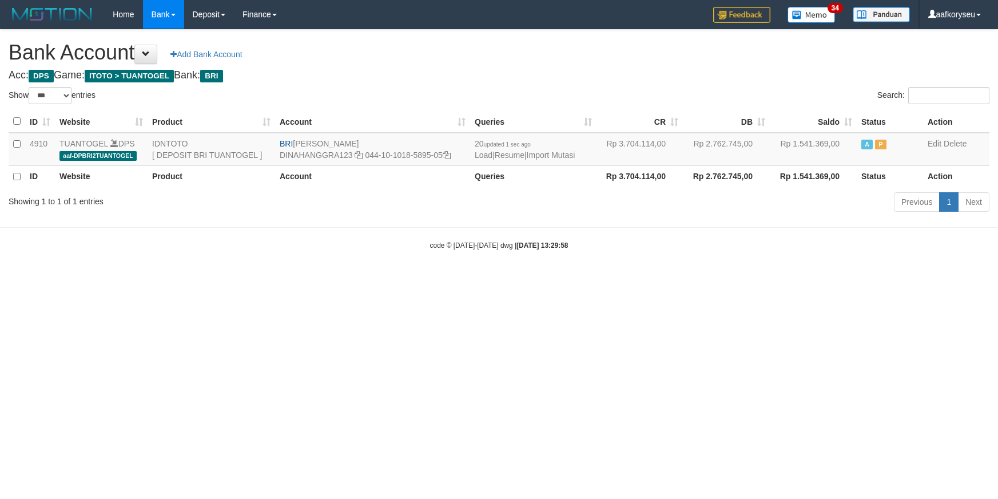
select select "***"
click at [564, 153] on link "Import Mutasi" at bounding box center [551, 154] width 49 height 9
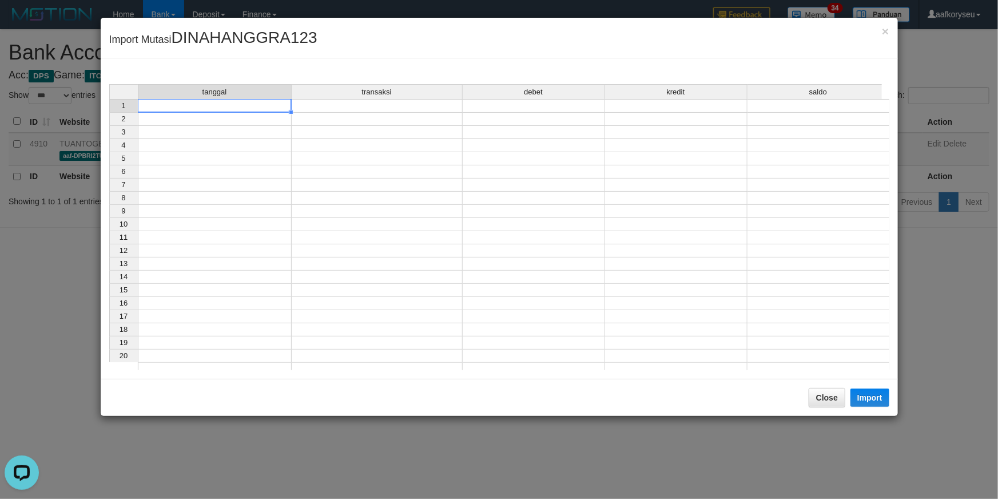
click at [192, 109] on td at bounding box center [215, 106] width 154 height 14
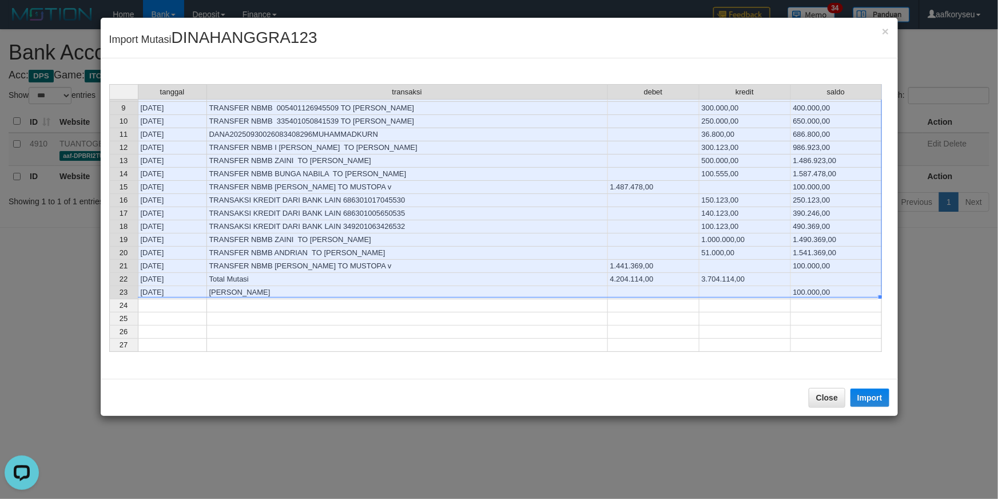
scroll to position [156, 0]
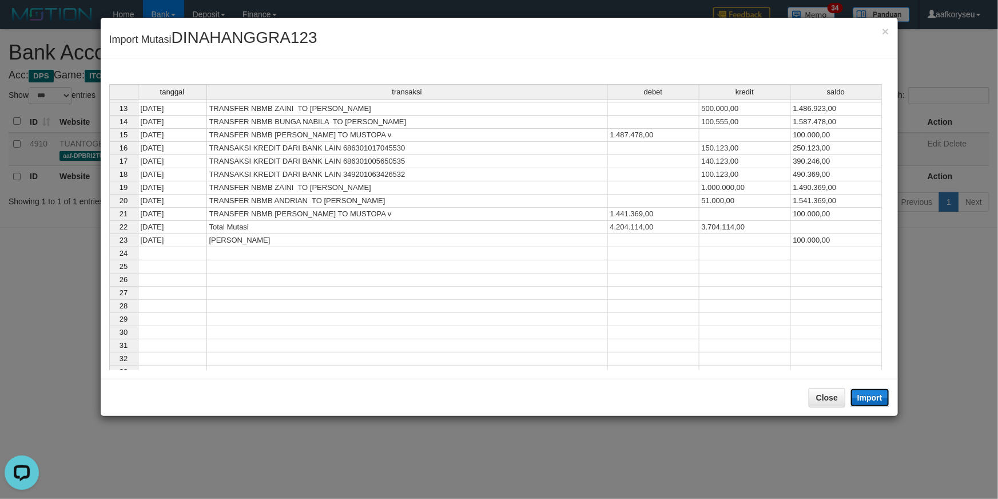
click at [875, 398] on button "Import" at bounding box center [869, 397] width 39 height 18
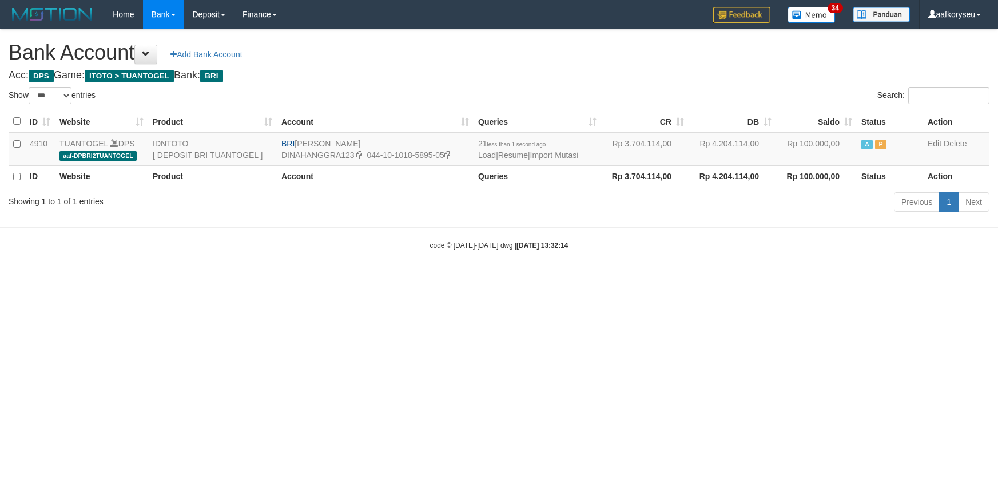
select select "***"
click at [572, 153] on link "Import Mutasi" at bounding box center [554, 154] width 49 height 9
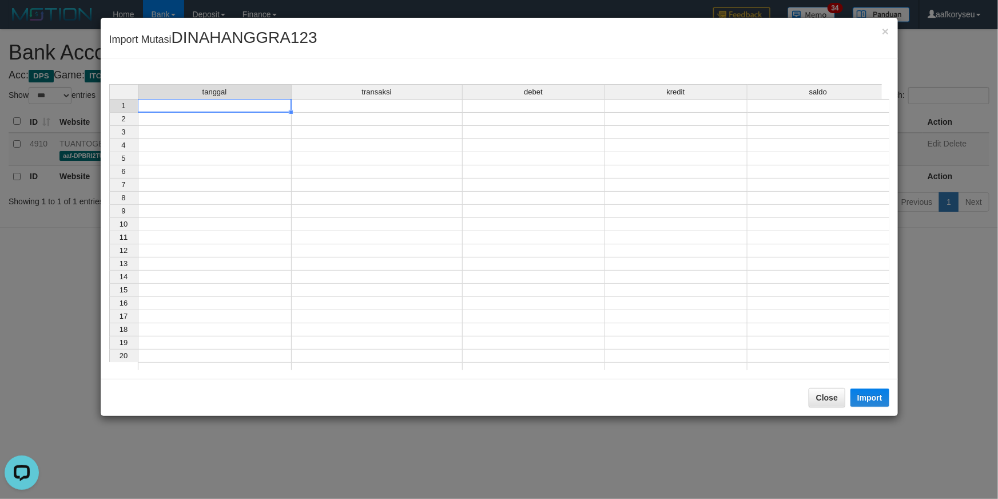
click at [188, 106] on td at bounding box center [215, 106] width 154 height 14
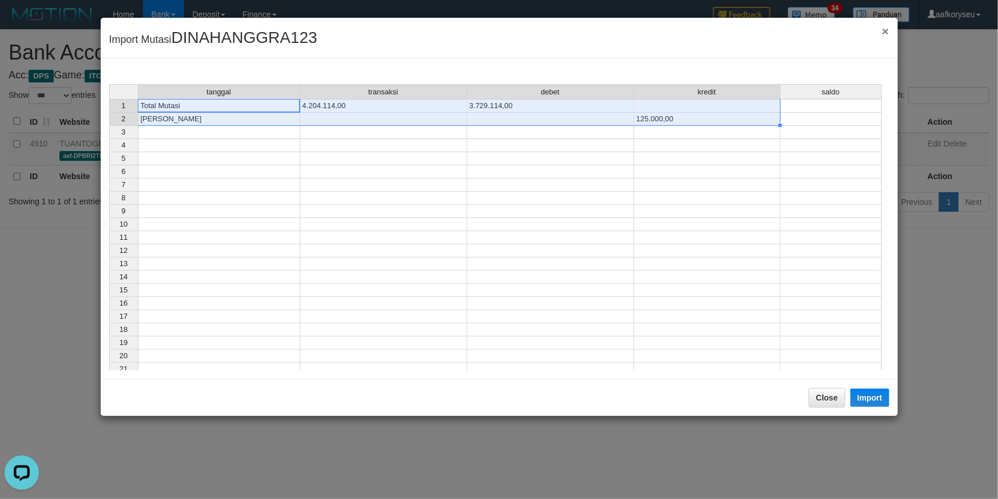
click at [888, 34] on span "×" at bounding box center [885, 31] width 7 height 13
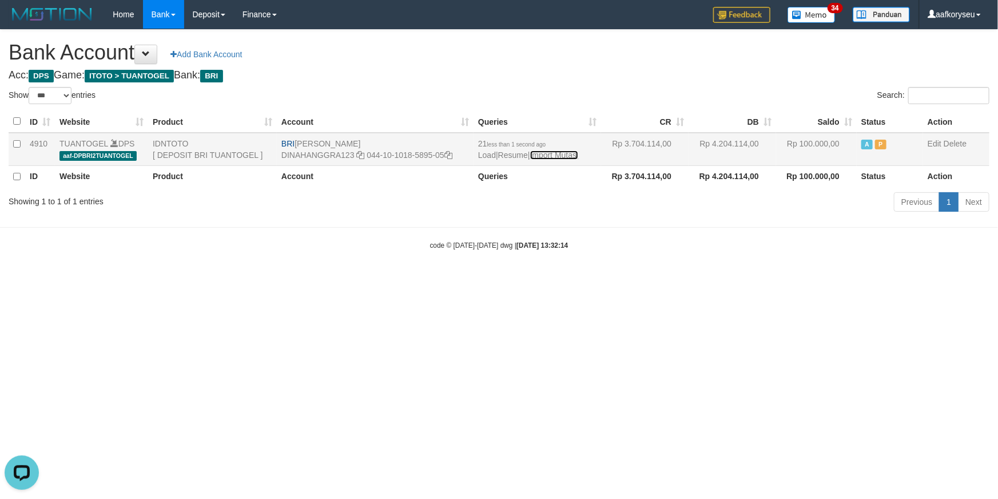
click at [571, 153] on link "Import Mutasi" at bounding box center [554, 154] width 49 height 9
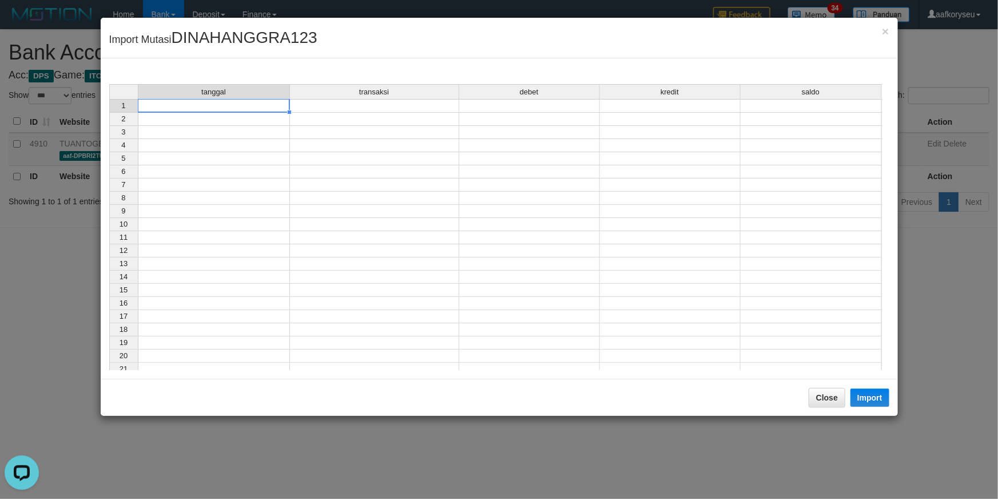
click at [213, 106] on td at bounding box center [214, 106] width 152 height 14
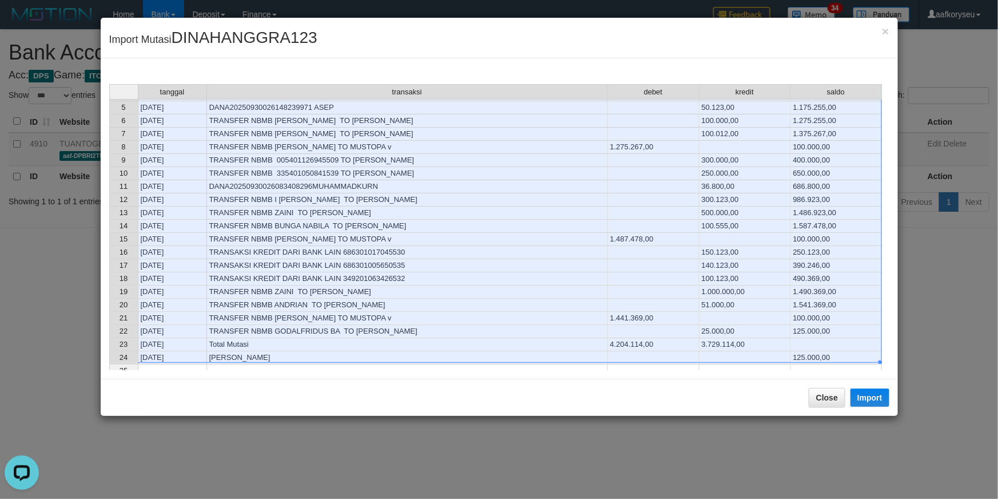
scroll to position [103, 0]
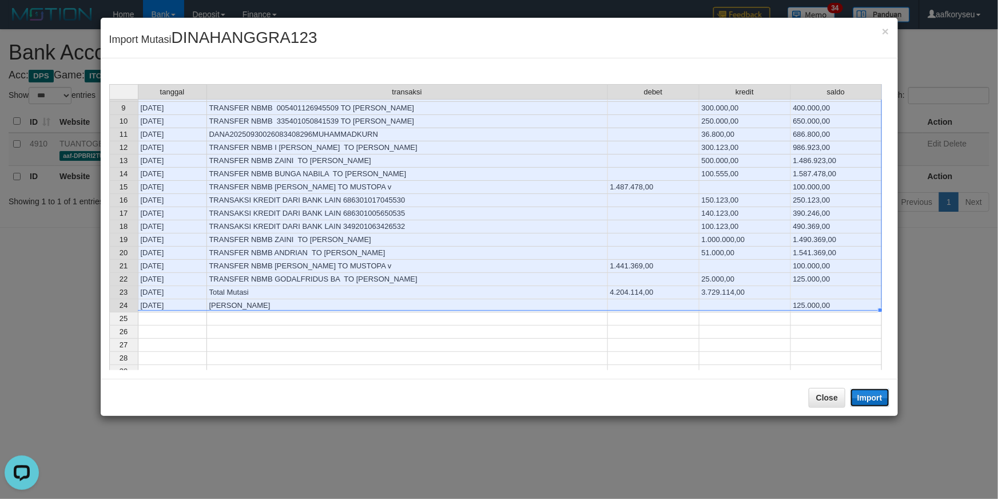
click at [882, 397] on button "Import" at bounding box center [869, 397] width 39 height 18
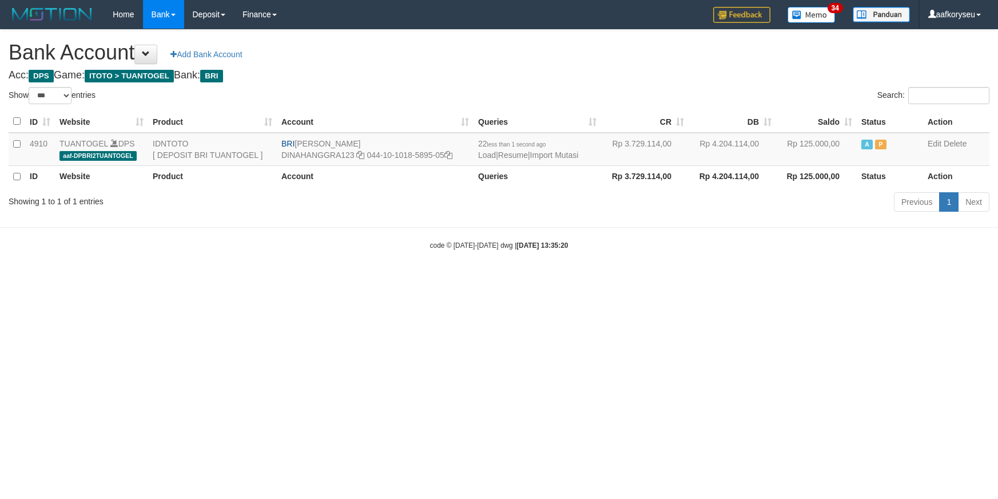
select select "***"
click at [571, 154] on link "Import Mutasi" at bounding box center [554, 154] width 49 height 9
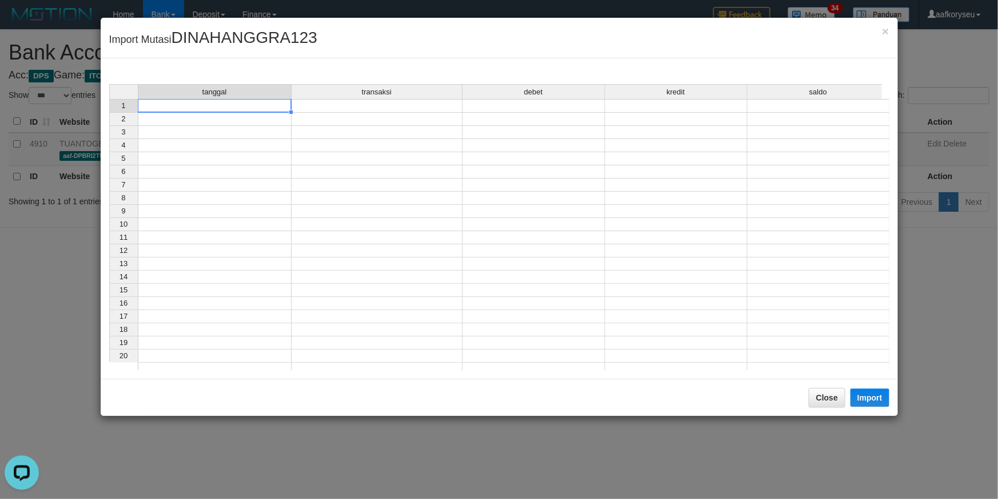
click at [234, 107] on td at bounding box center [215, 106] width 154 height 14
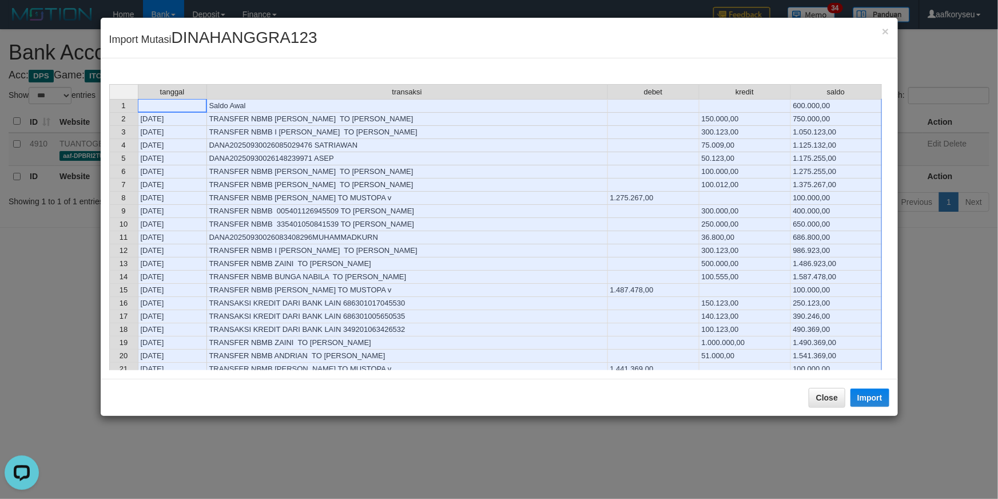
scroll to position [156, 0]
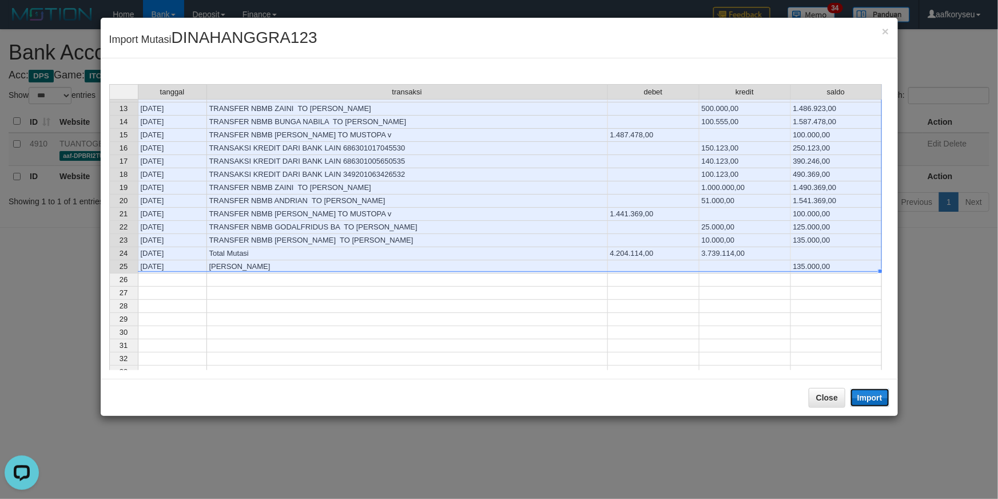
click at [876, 395] on button "Import" at bounding box center [869, 397] width 39 height 18
